Goal: Check status: Check status

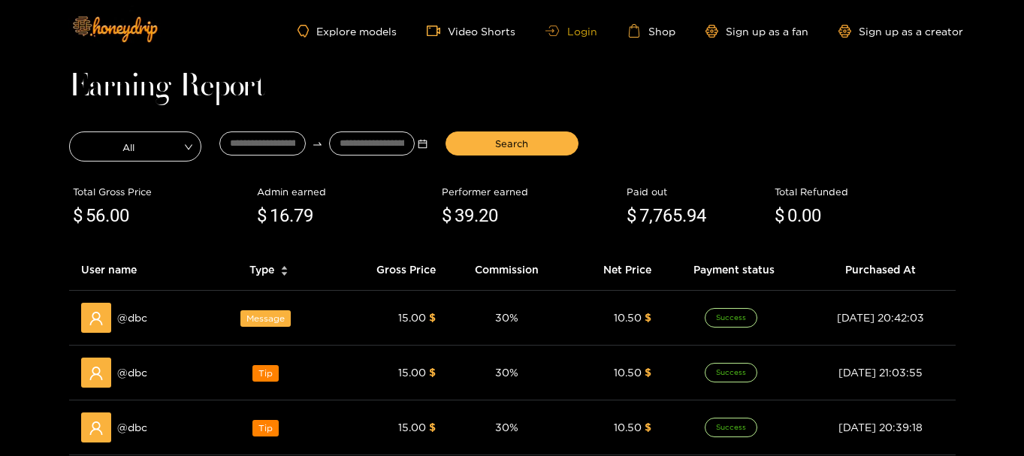
click at [582, 35] on link "Login" at bounding box center [571, 31] width 51 height 11
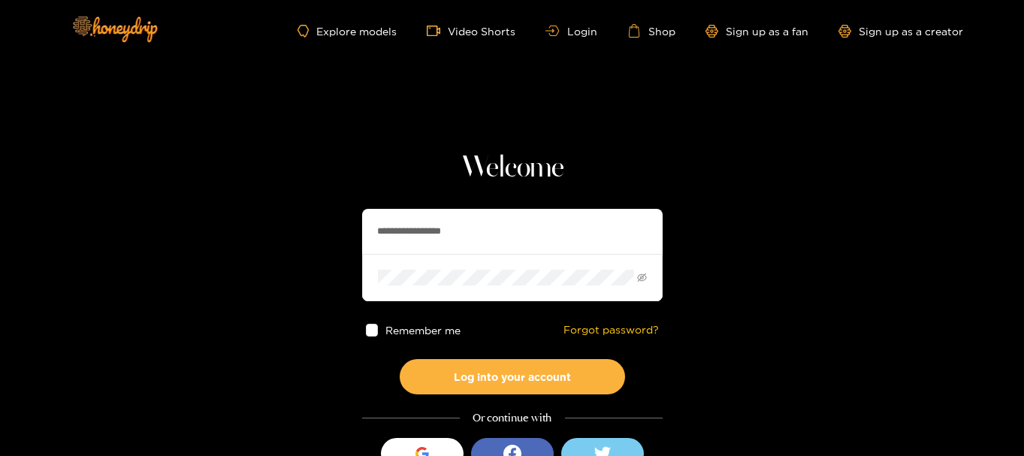
drag, startPoint x: 506, startPoint y: 222, endPoint x: 118, endPoint y: 212, distance: 387.9
click at [118, 212] on section "**********" at bounding box center [512, 267] width 1024 height 534
paste input "text"
type input "**********"
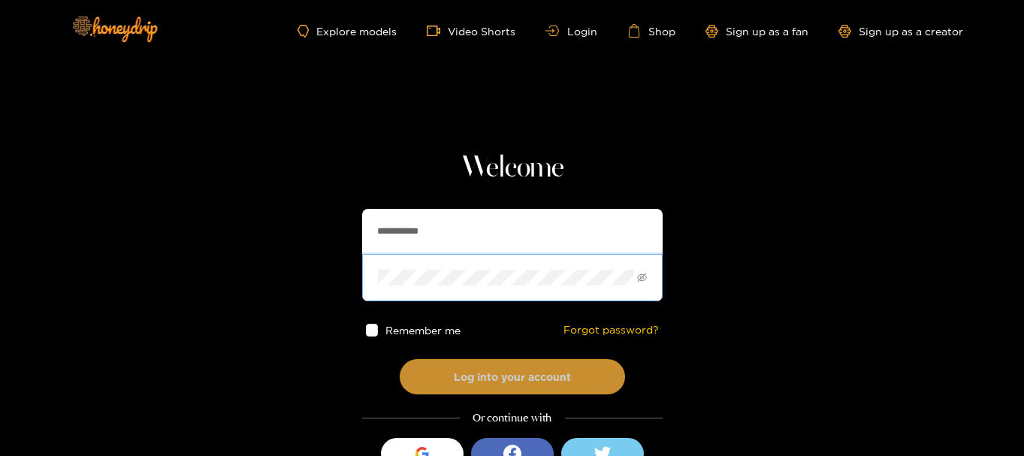
click at [421, 370] on button "Log into your account" at bounding box center [512, 376] width 225 height 35
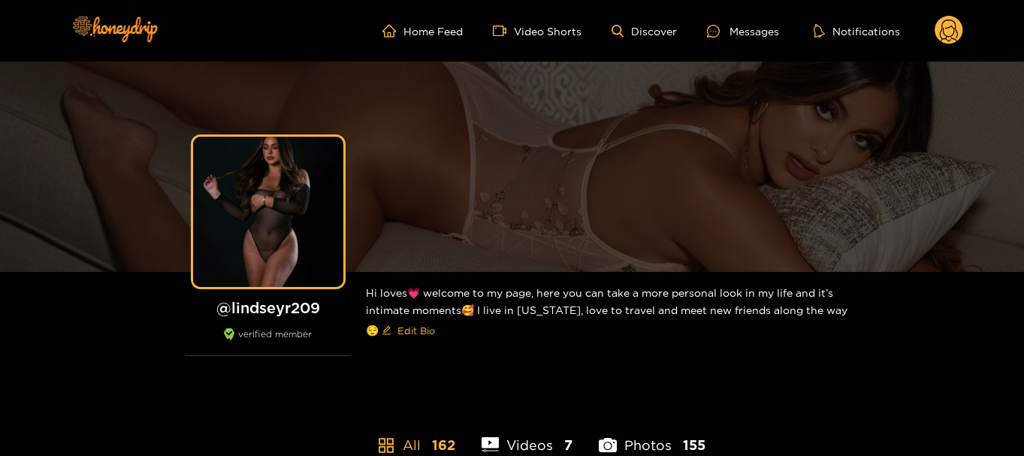
click at [947, 32] on circle at bounding box center [949, 30] width 29 height 29
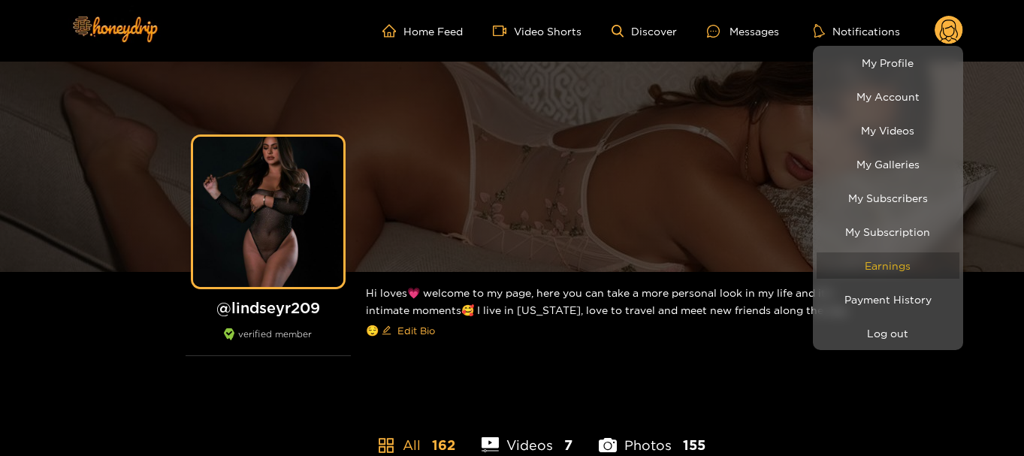
click at [910, 267] on link "Earnings" at bounding box center [888, 265] width 143 height 26
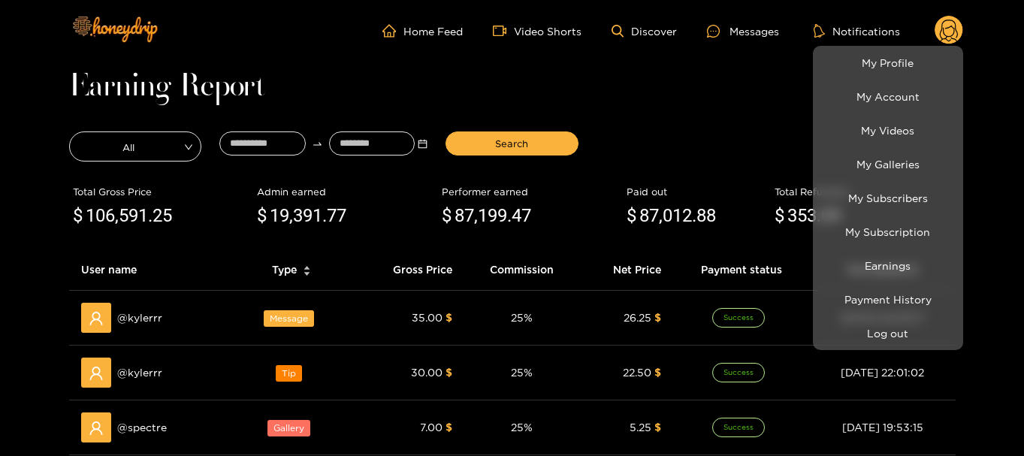
click at [274, 139] on div at bounding box center [512, 228] width 1024 height 456
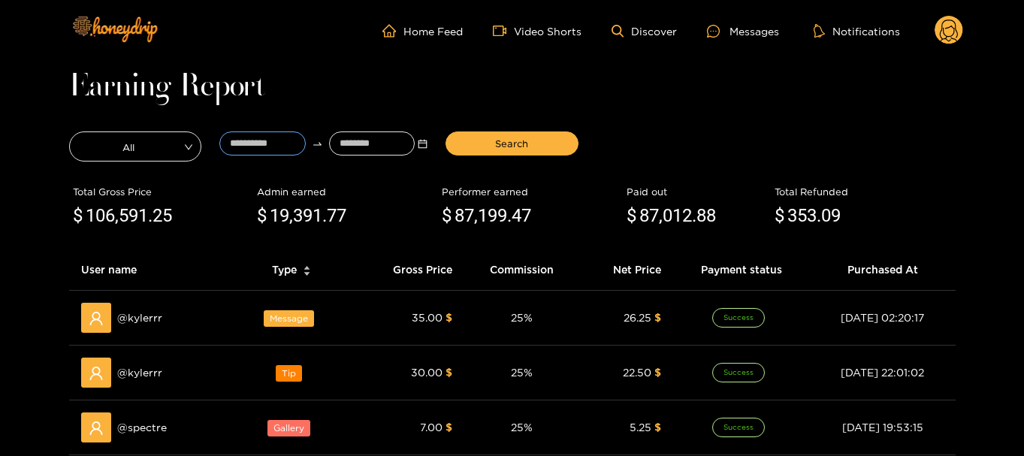
click at [274, 139] on input at bounding box center [262, 144] width 86 height 24
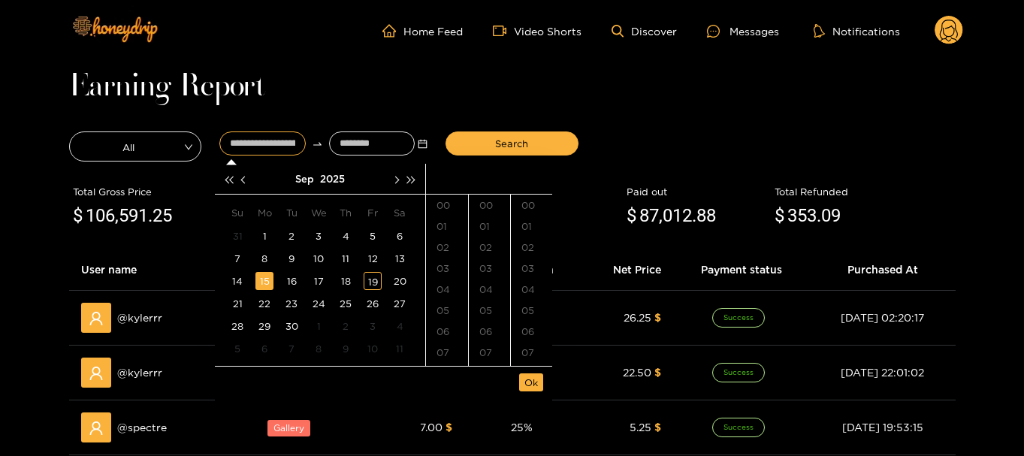
click at [272, 283] on div "15" at bounding box center [264, 281] width 18 height 18
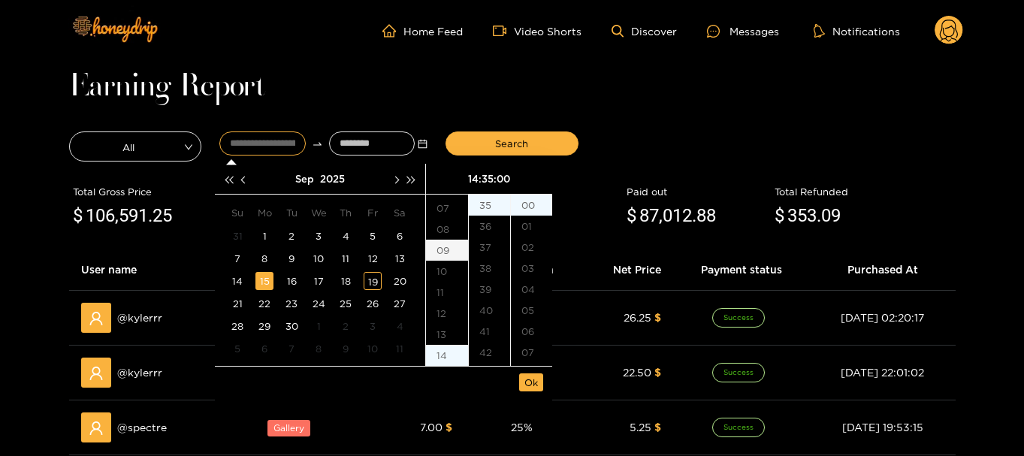
click at [449, 246] on div "09" at bounding box center [447, 250] width 42 height 21
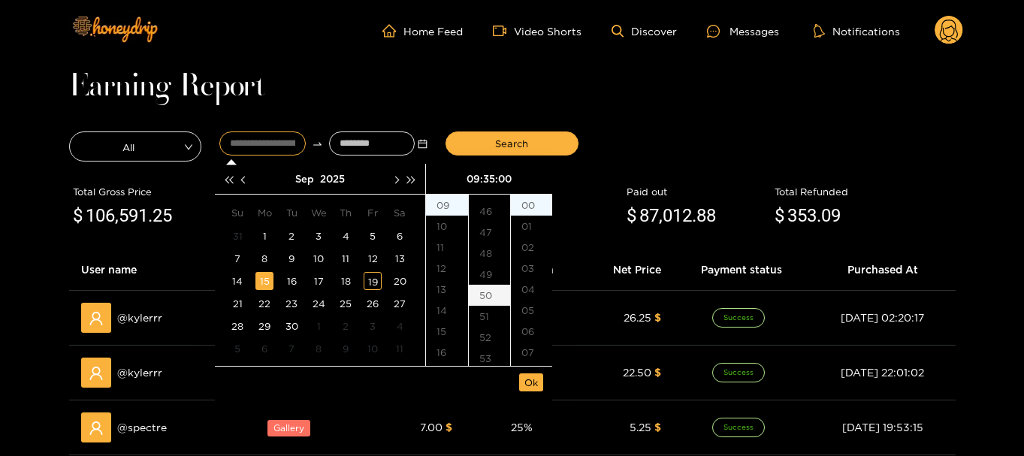
click at [491, 295] on div "50" at bounding box center [489, 295] width 41 height 21
type input "**********"
click at [530, 390] on span "Ok" at bounding box center [532, 382] width 14 height 15
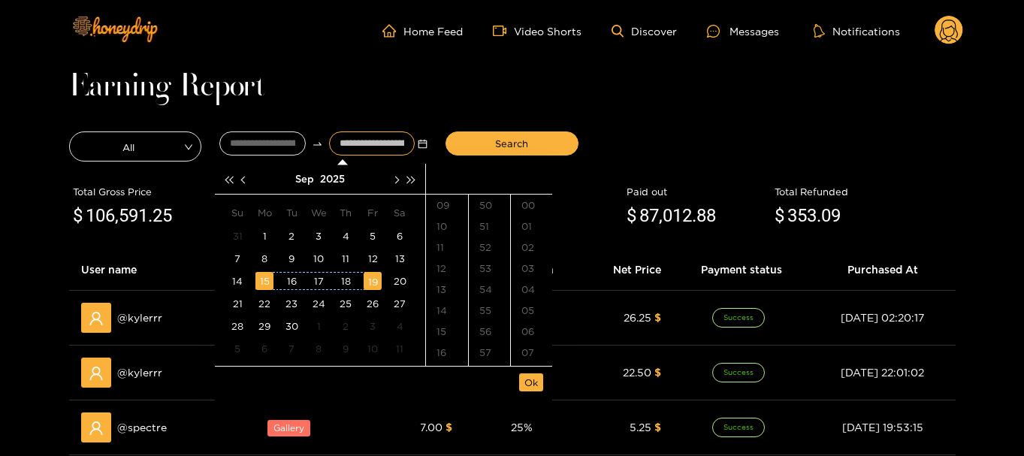
click at [378, 281] on div "19" at bounding box center [373, 281] width 18 height 18
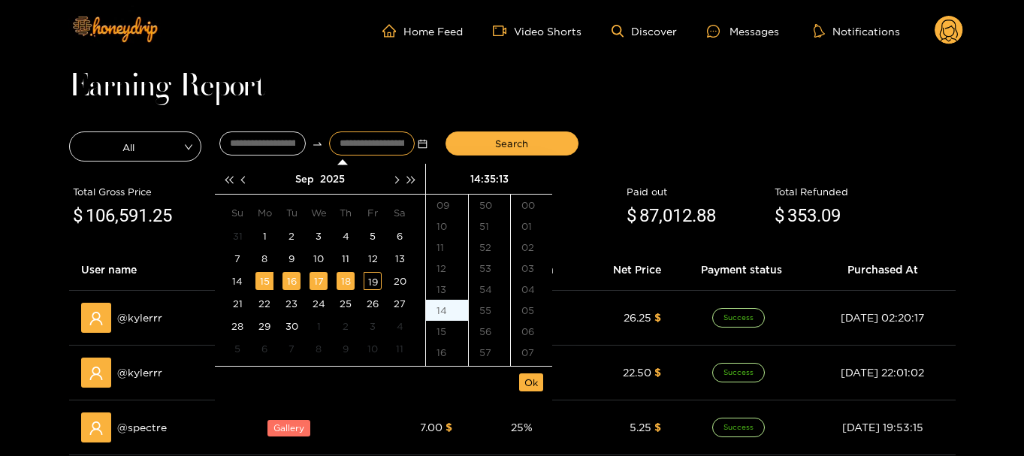
scroll to position [228, 0]
type input "**********"
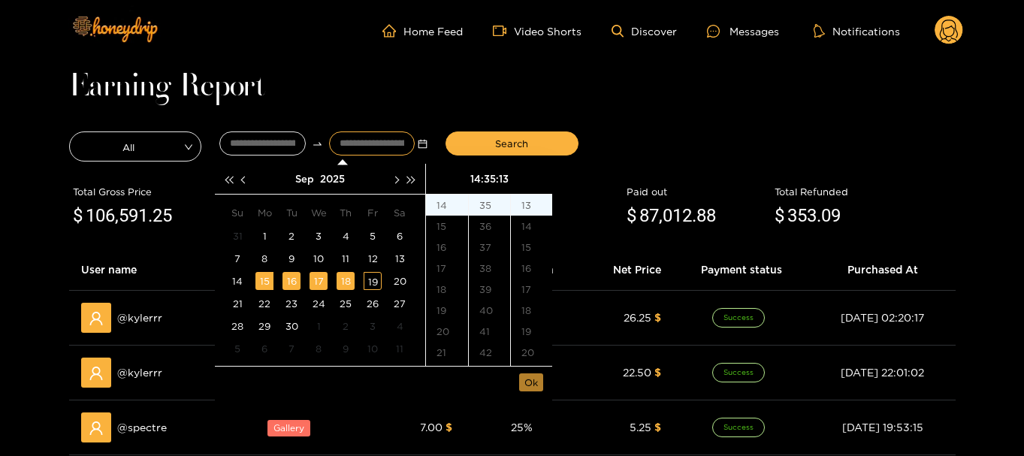
click at [541, 379] on button "Ok" at bounding box center [531, 382] width 24 height 18
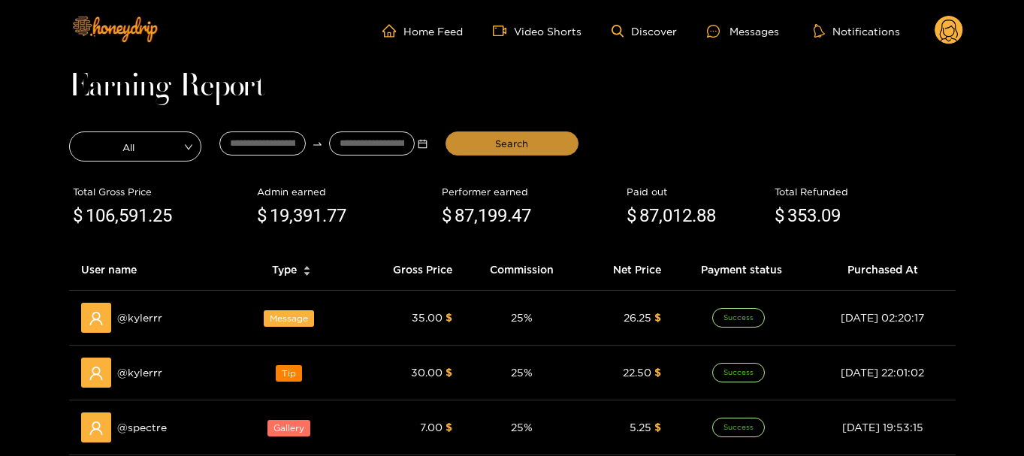
click at [490, 141] on button "Search" at bounding box center [512, 144] width 133 height 24
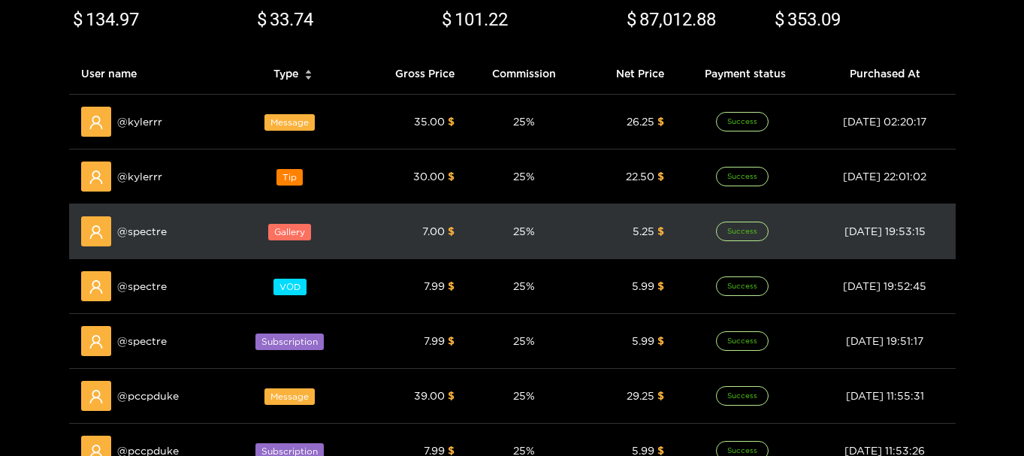
scroll to position [0, 0]
